Goal: Find specific page/section: Find specific page/section

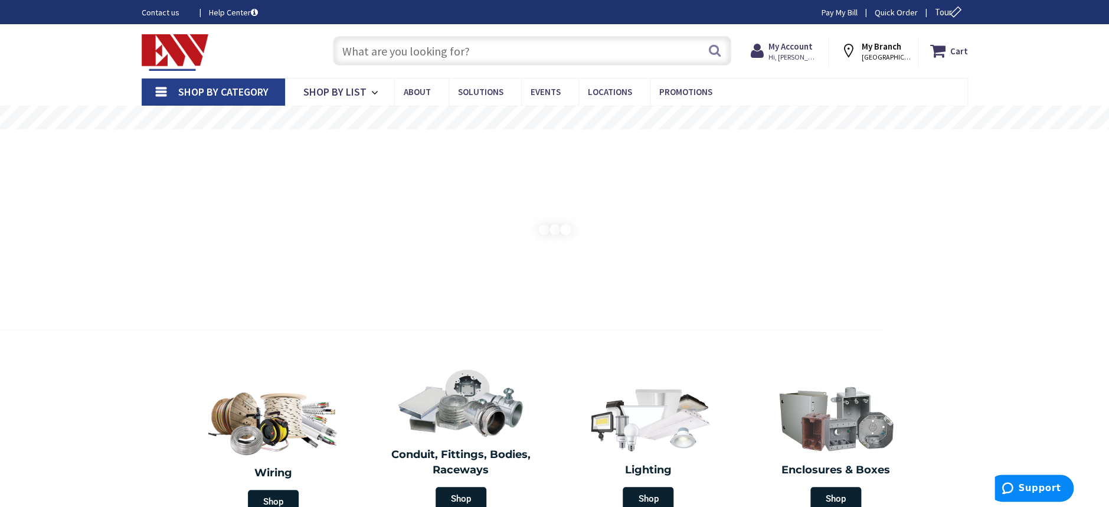
click at [545, 45] on input "text" at bounding box center [532, 51] width 398 height 30
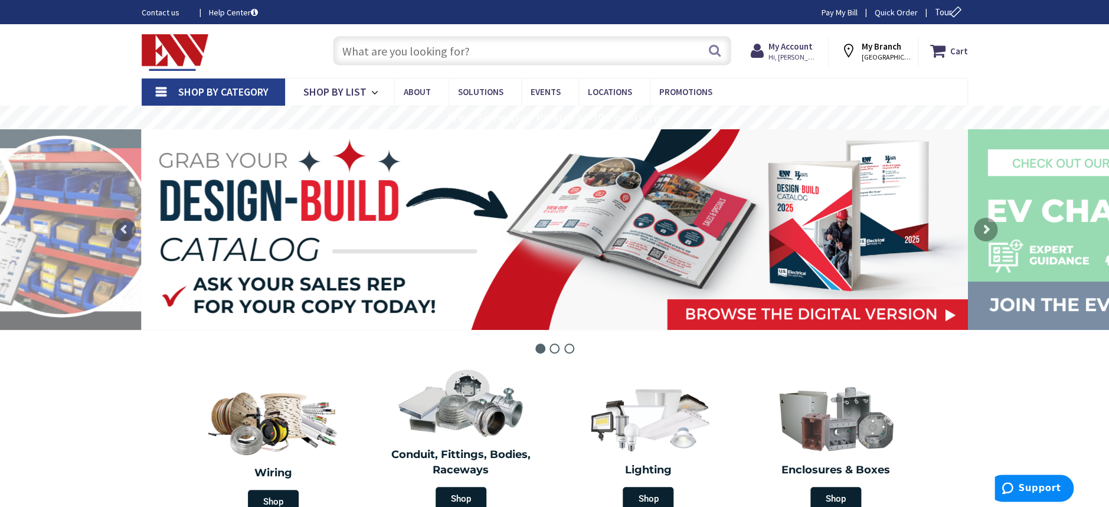
paste input "TVBU505"
click at [723, 53] on input "TVBU505" at bounding box center [532, 51] width 398 height 30
type input "TVBU505"
click at [708, 54] on button "Search" at bounding box center [714, 50] width 15 height 27
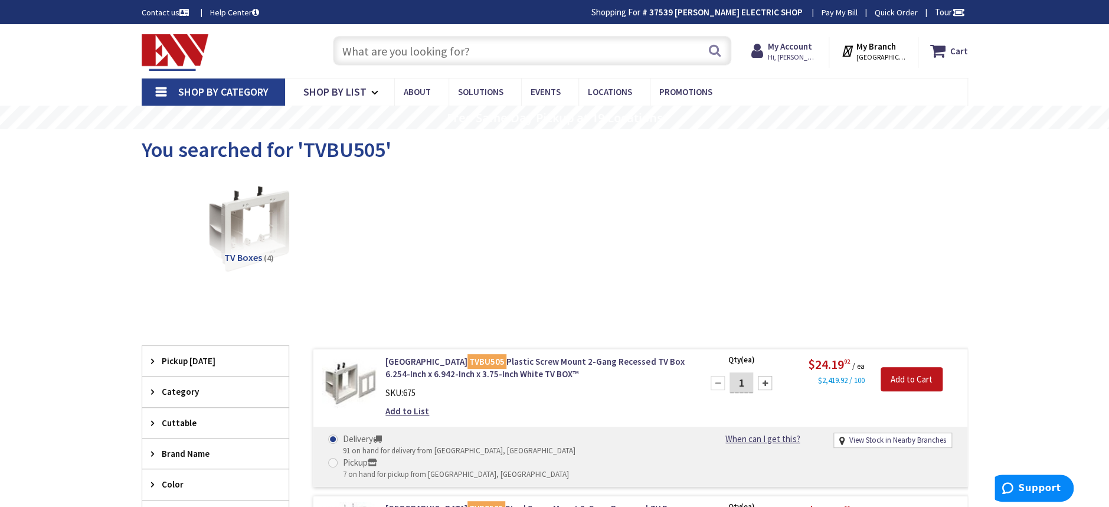
click at [389, 47] on input "text" at bounding box center [532, 51] width 398 height 30
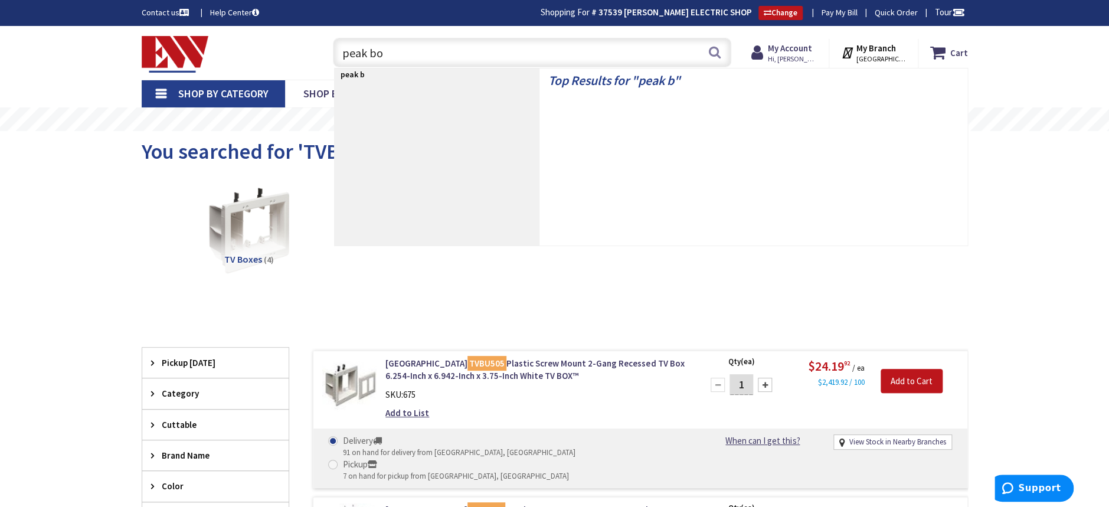
type input "peak box"
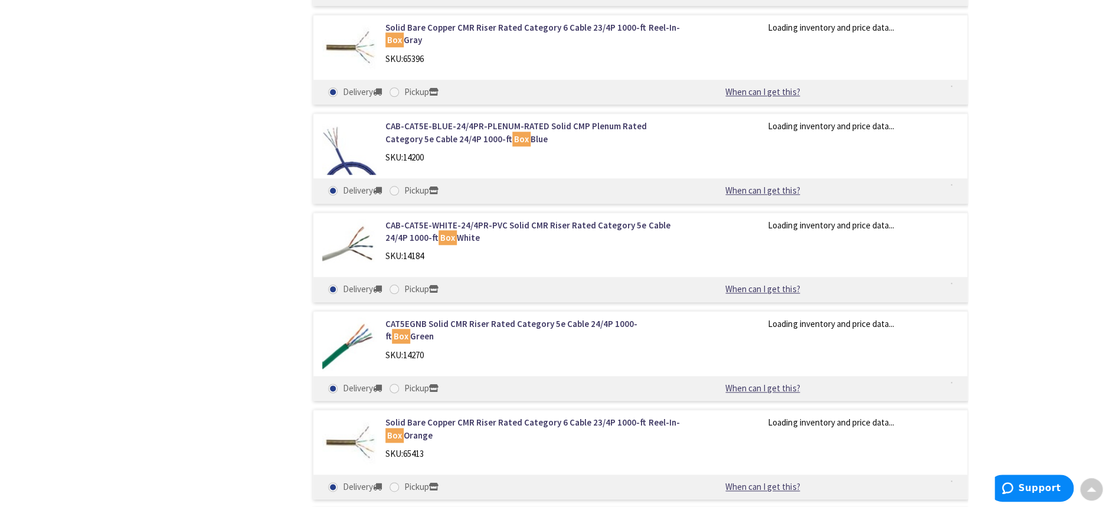
scroll to position [2708, 0]
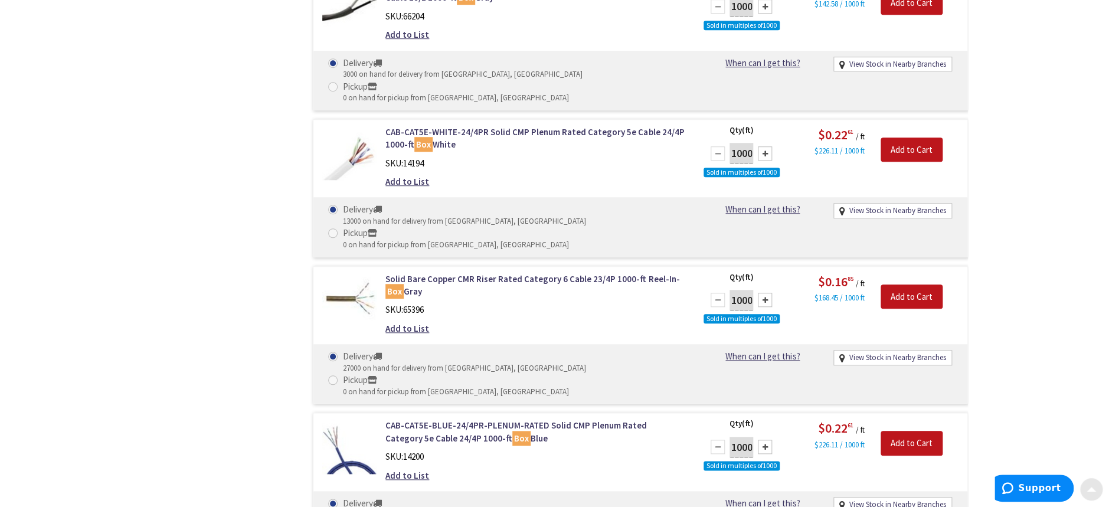
click at [1090, 495] on div at bounding box center [1092, 490] width 24 height 24
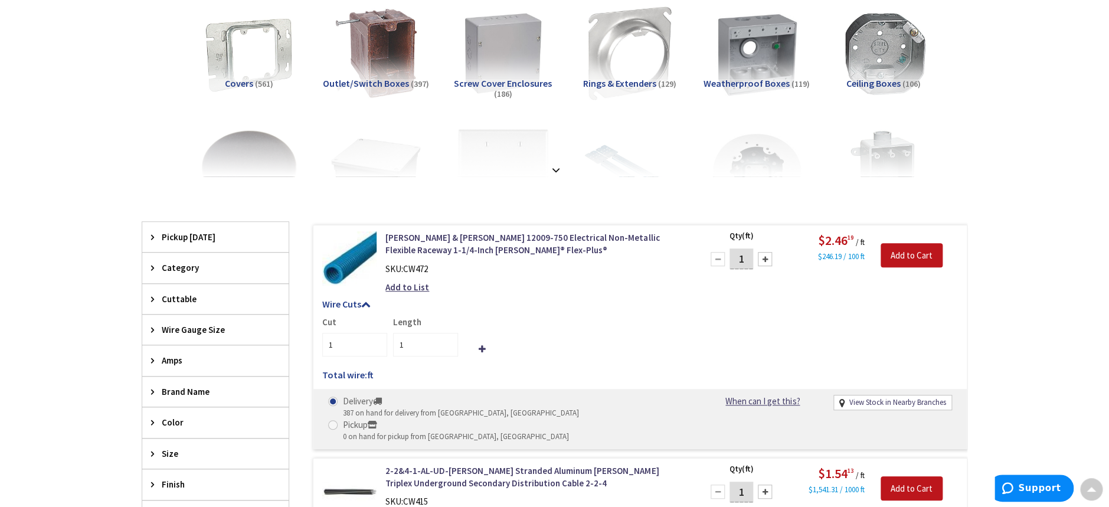
scroll to position [0, 0]
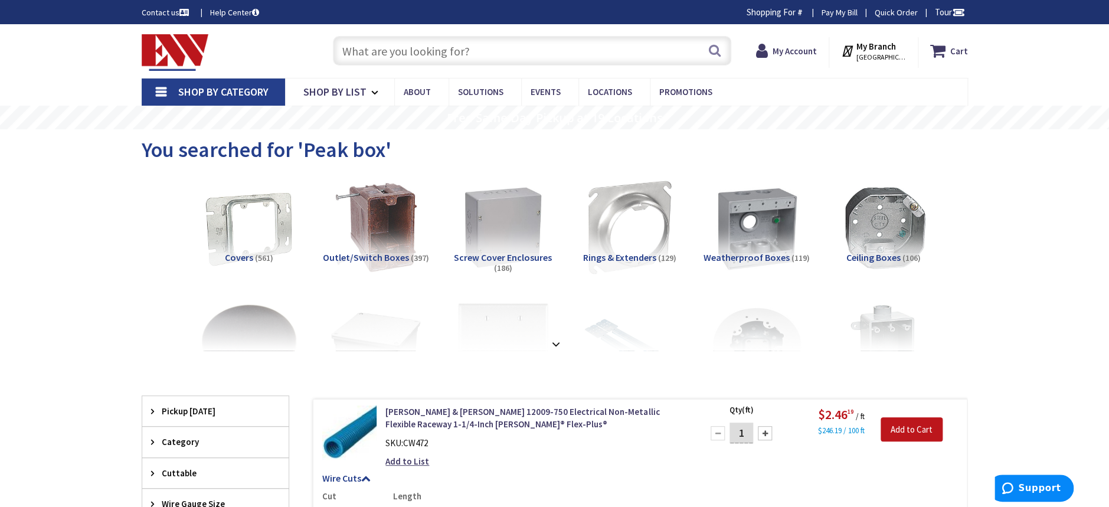
click at [385, 51] on input "text" at bounding box center [532, 51] width 398 height 30
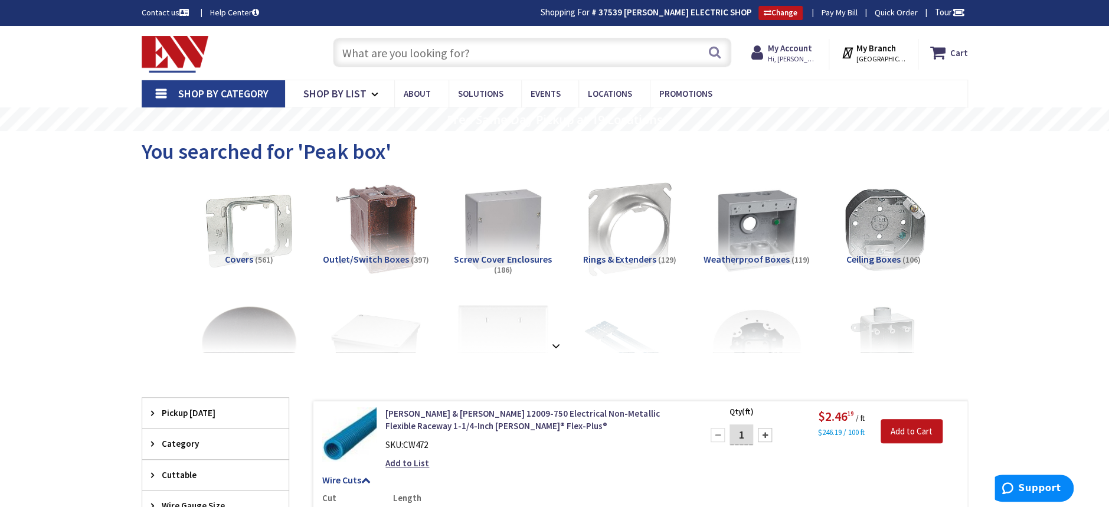
click at [494, 64] on input "text" at bounding box center [532, 53] width 398 height 30
paste input "FBX900"
type input "FBX900"
click at [715, 43] on button "Search" at bounding box center [714, 52] width 15 height 27
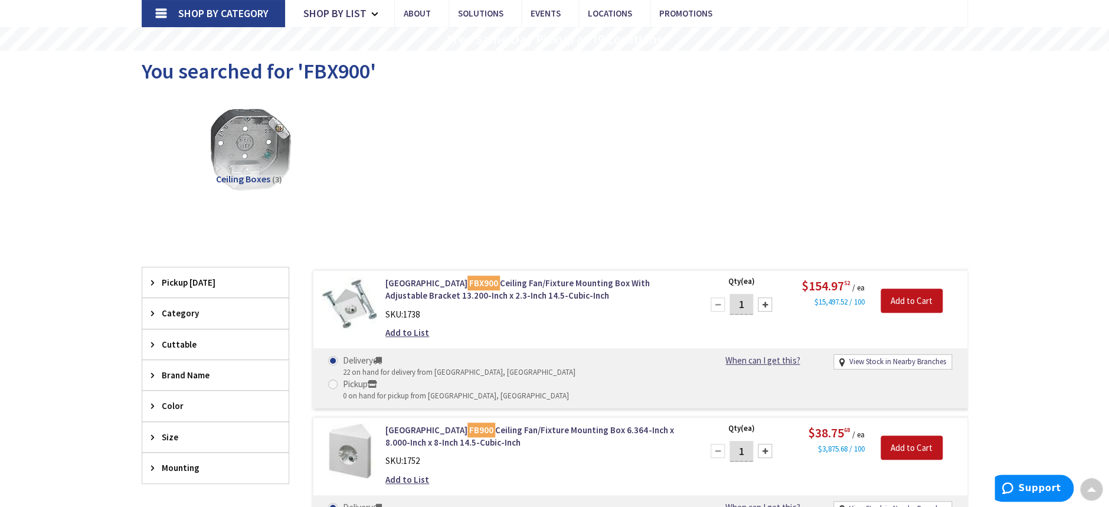
scroll to position [80, 0]
